Goal: Information Seeking & Learning: Learn about a topic

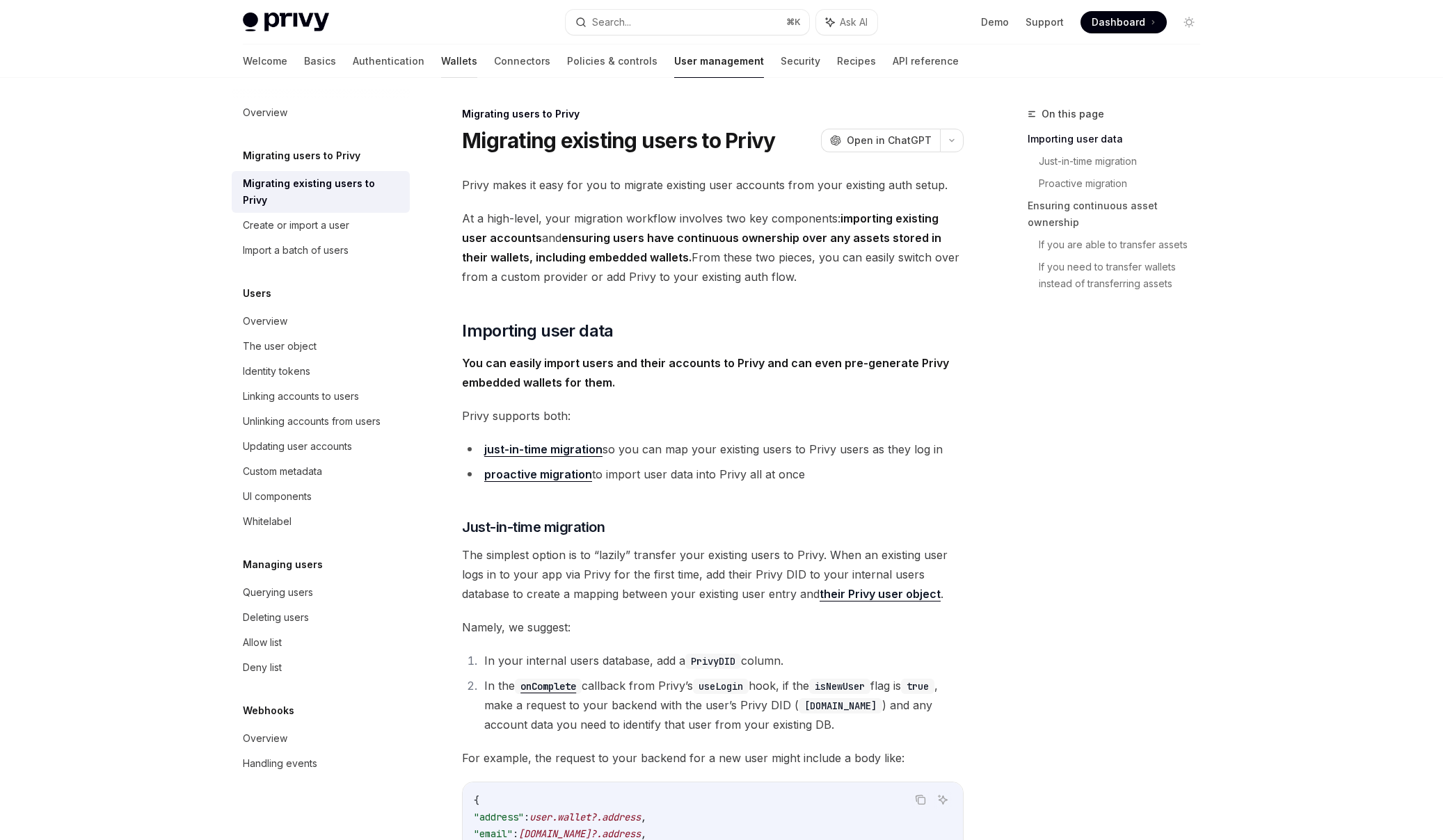
click at [441, 70] on link "Wallets" at bounding box center [459, 61] width 36 height 33
type textarea "*"
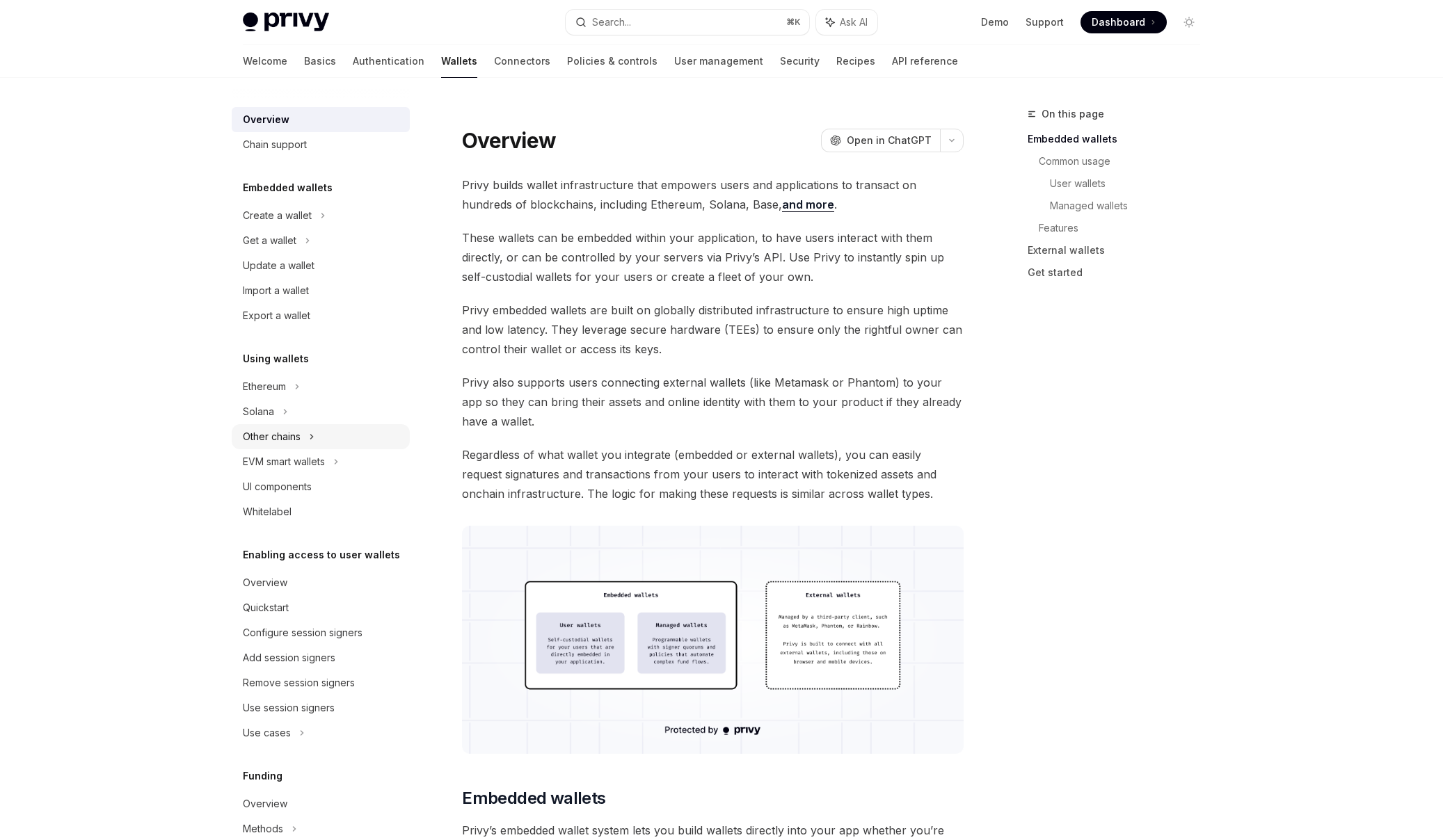
click at [296, 429] on div "Other chains" at bounding box center [271, 437] width 58 height 17
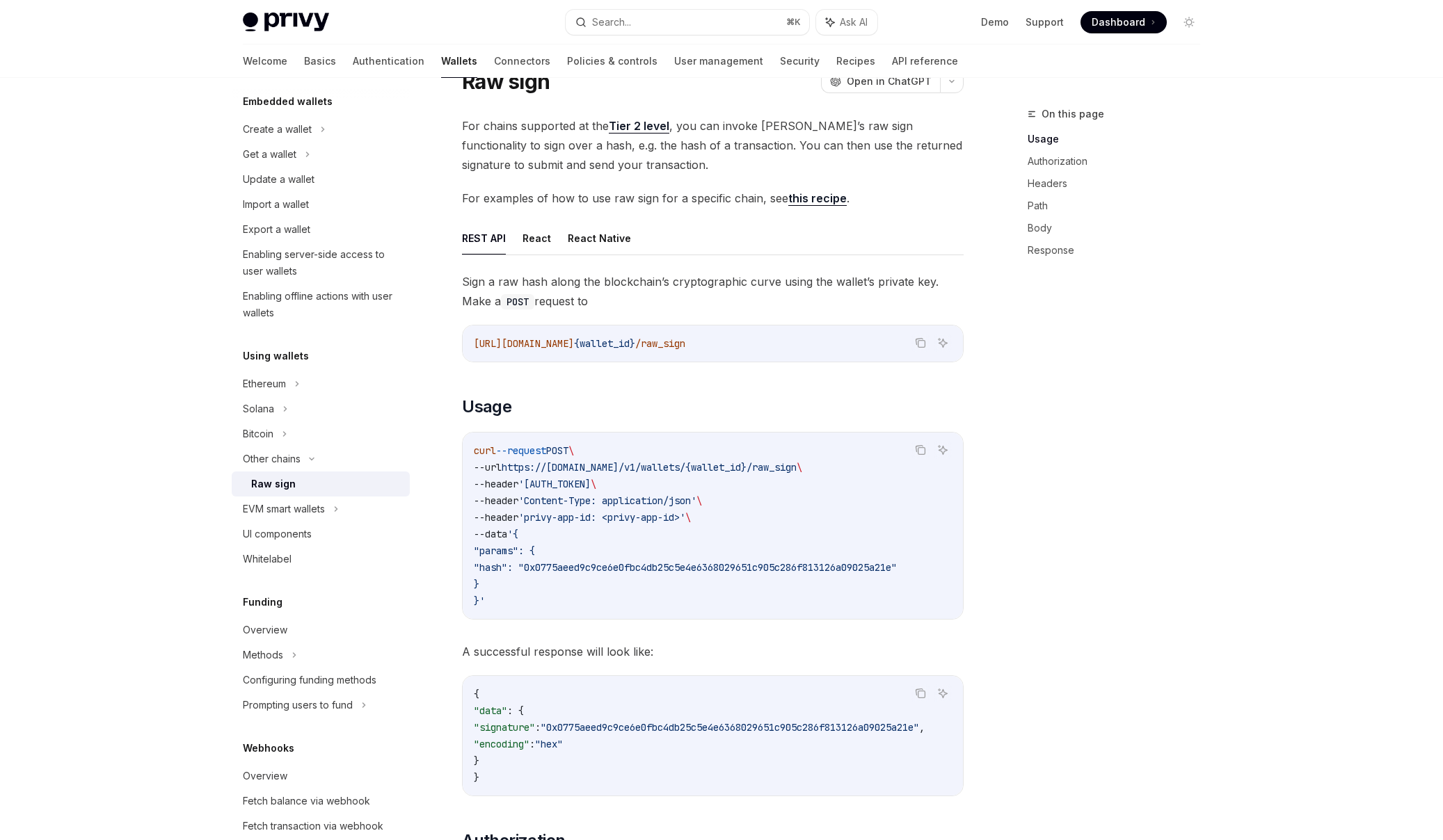
scroll to position [89, 0]
